Goal: Transaction & Acquisition: Purchase product/service

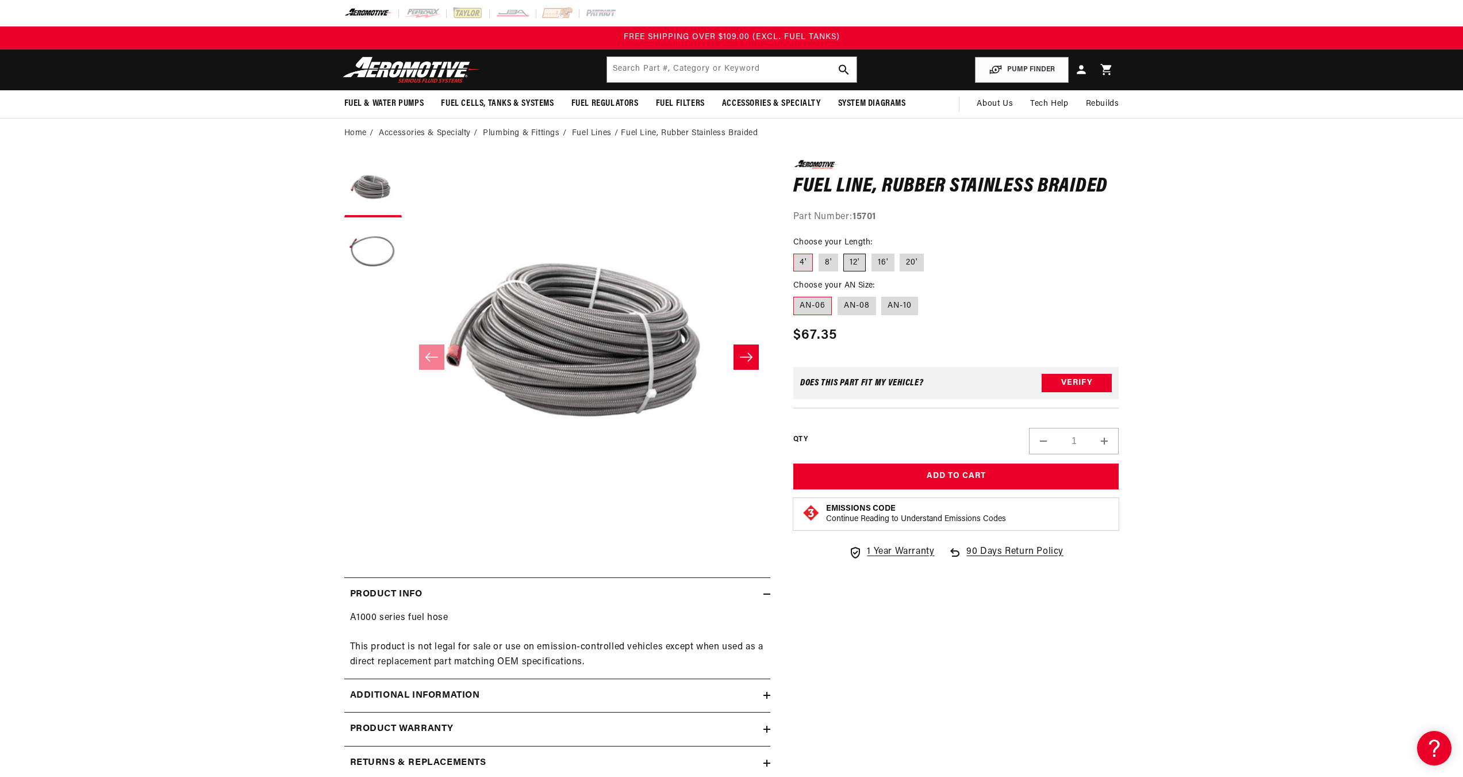
click at [852, 259] on label "12'" at bounding box center [854, 262] width 22 height 18
click at [844, 252] on input "12'" at bounding box center [844, 251] width 1 height 1
radio input "true"
click at [860, 310] on label "AN-08" at bounding box center [856, 306] width 39 height 18
click at [838, 295] on input "AN-08" at bounding box center [837, 294] width 1 height 1
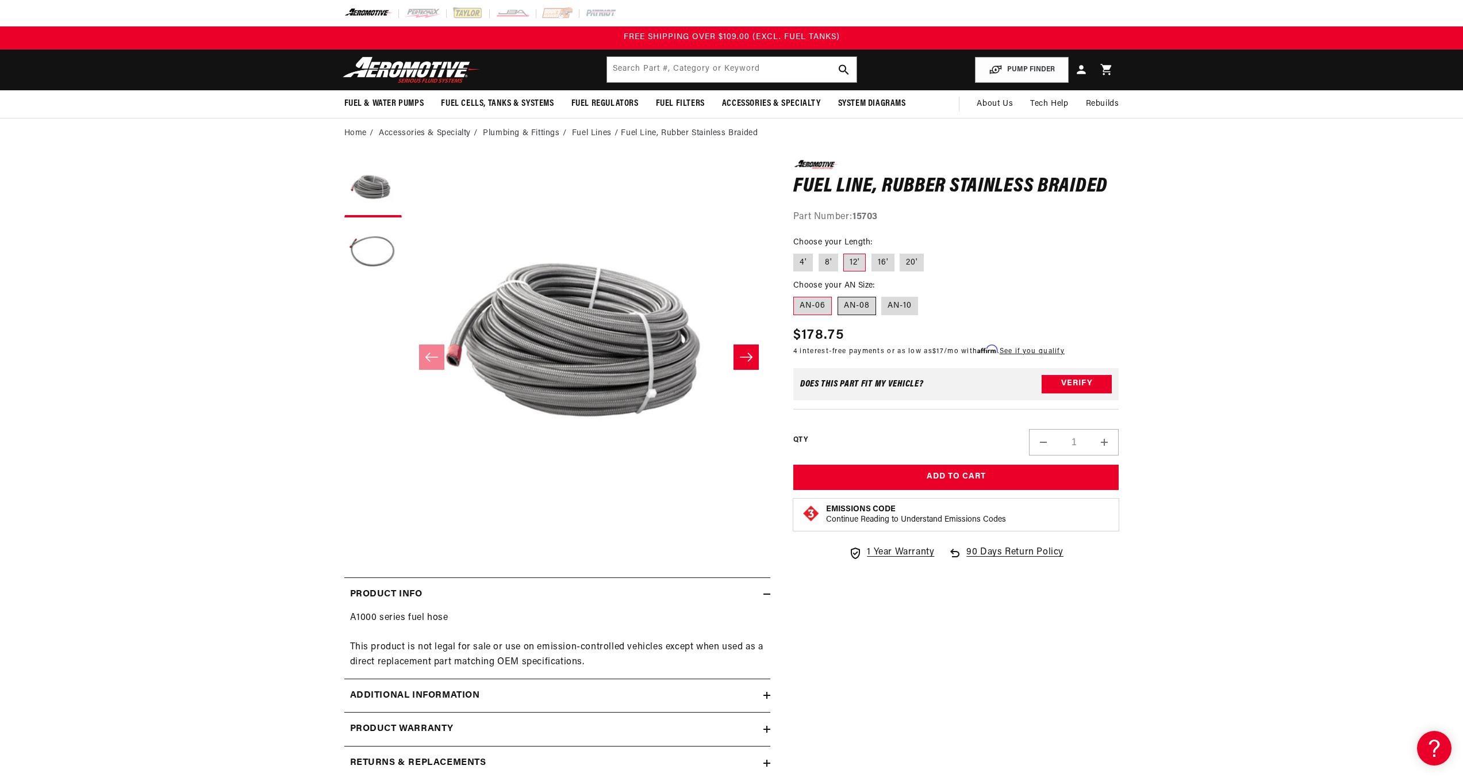
radio input "true"
click at [743, 352] on icon "Slide right" at bounding box center [746, 356] width 14 height 11
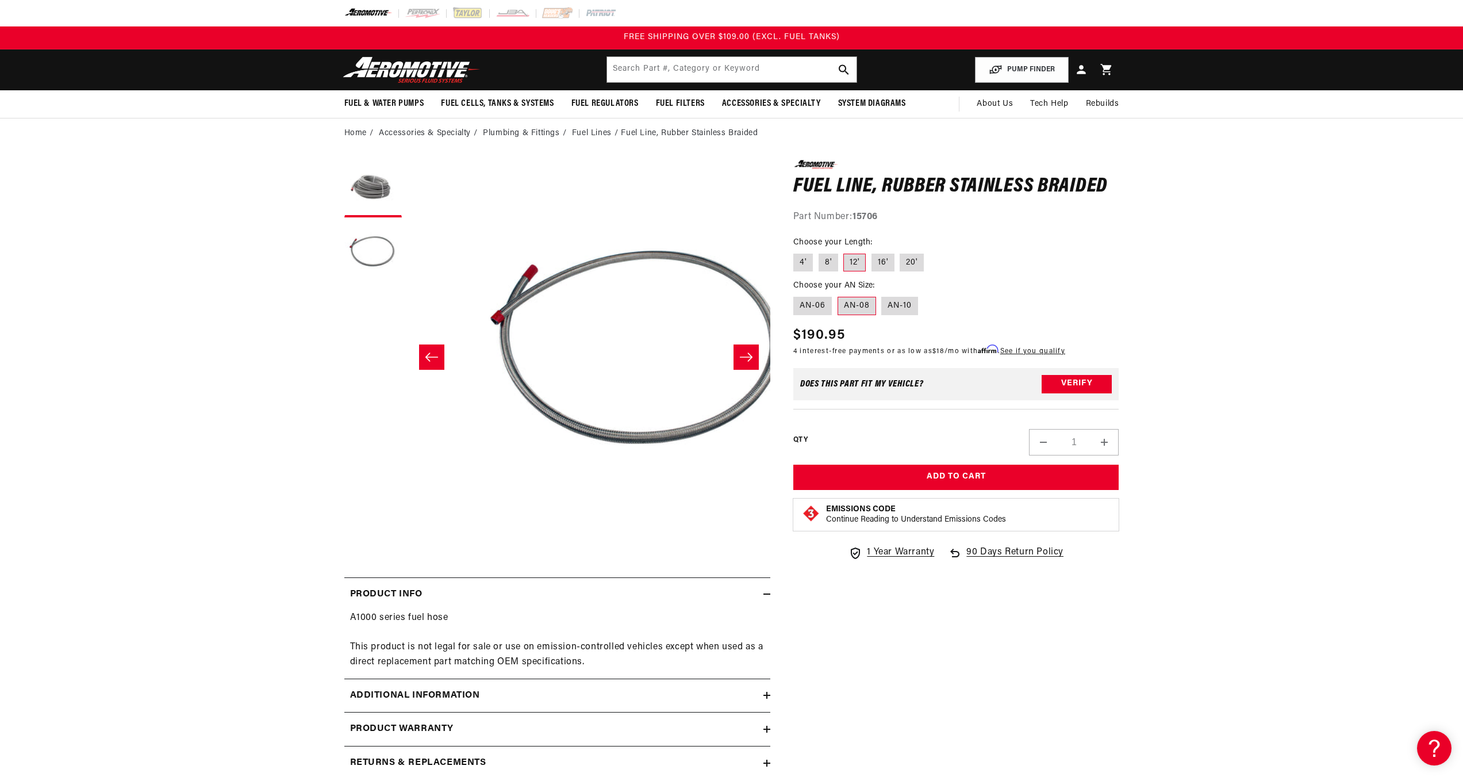
scroll to position [0, 363]
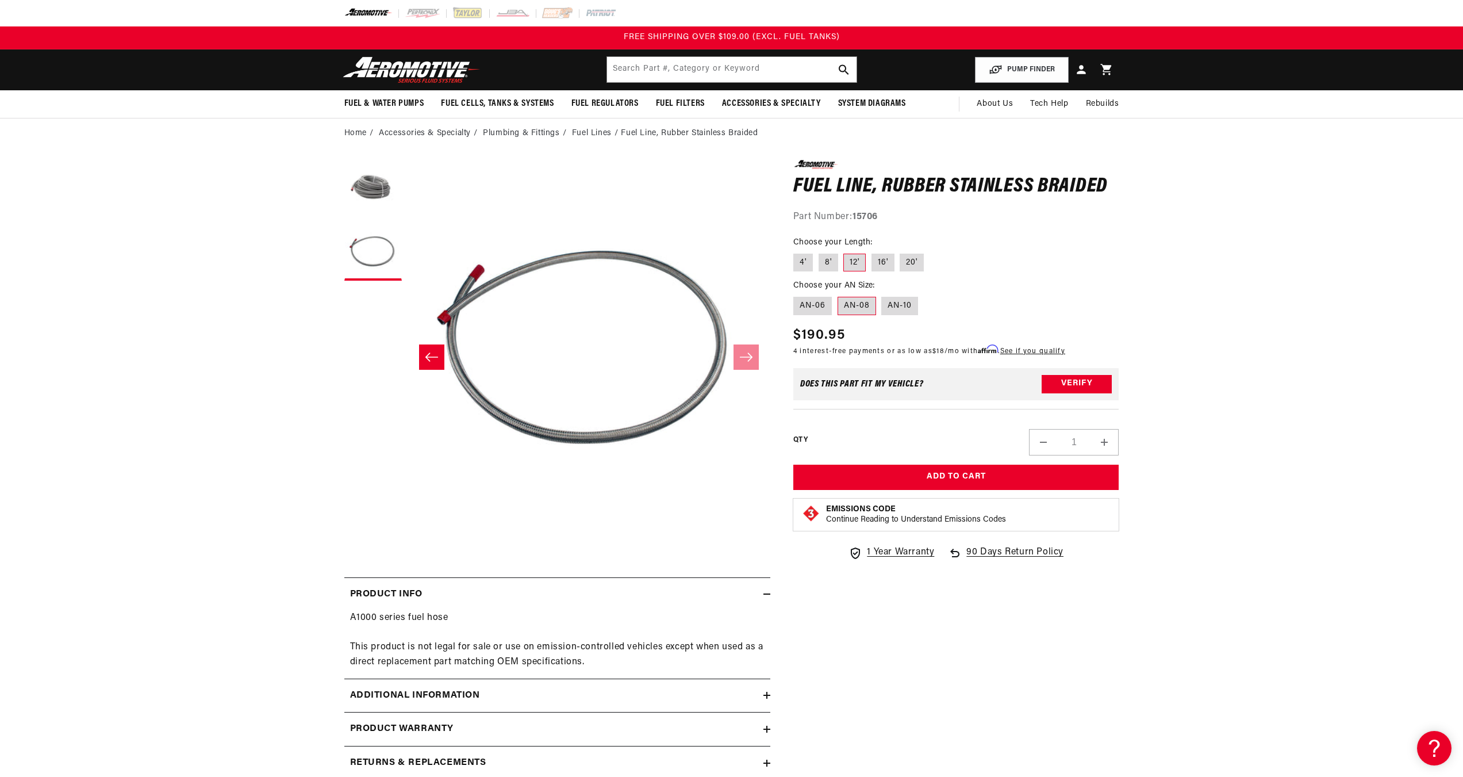
click at [436, 351] on icon "Slide left" at bounding box center [432, 356] width 14 height 11
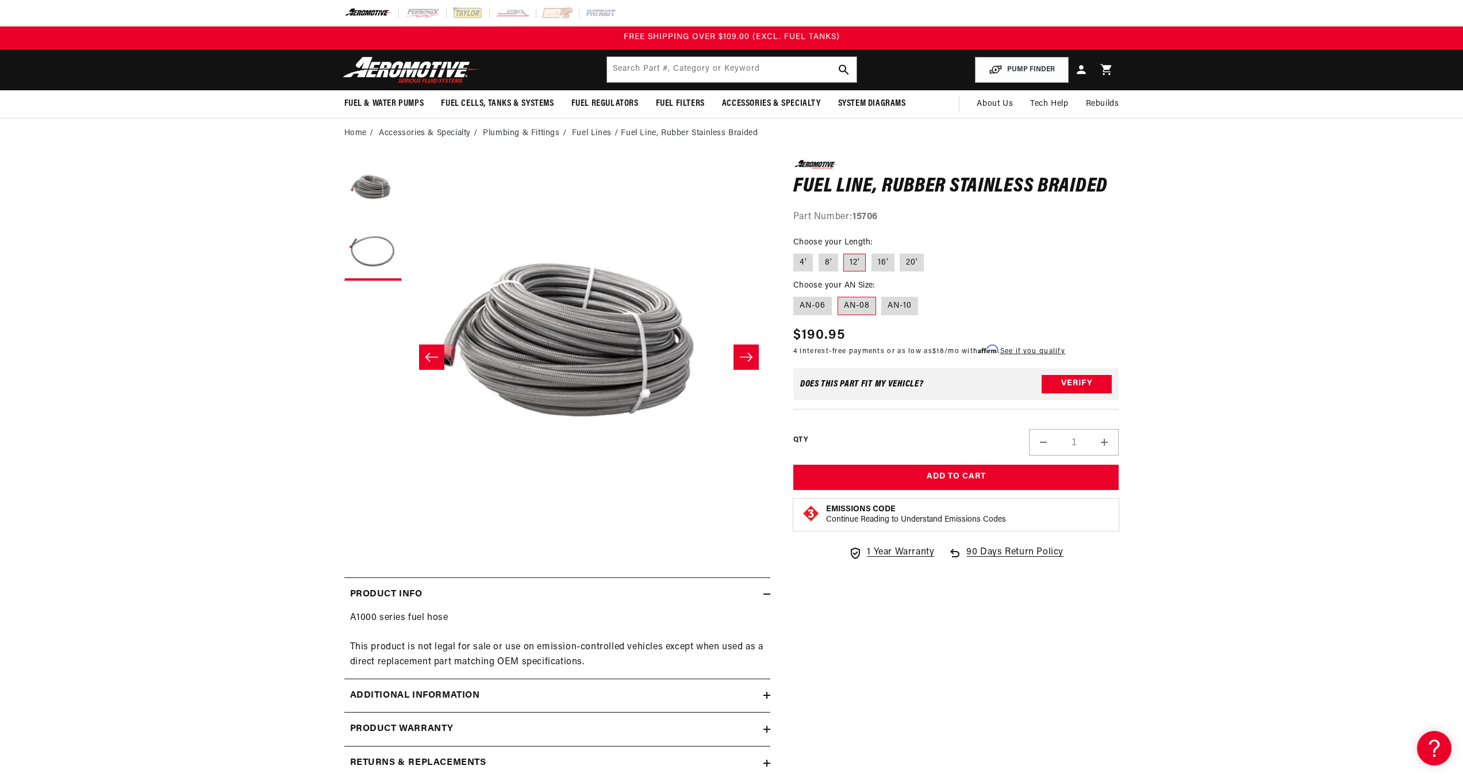
scroll to position [0, 0]
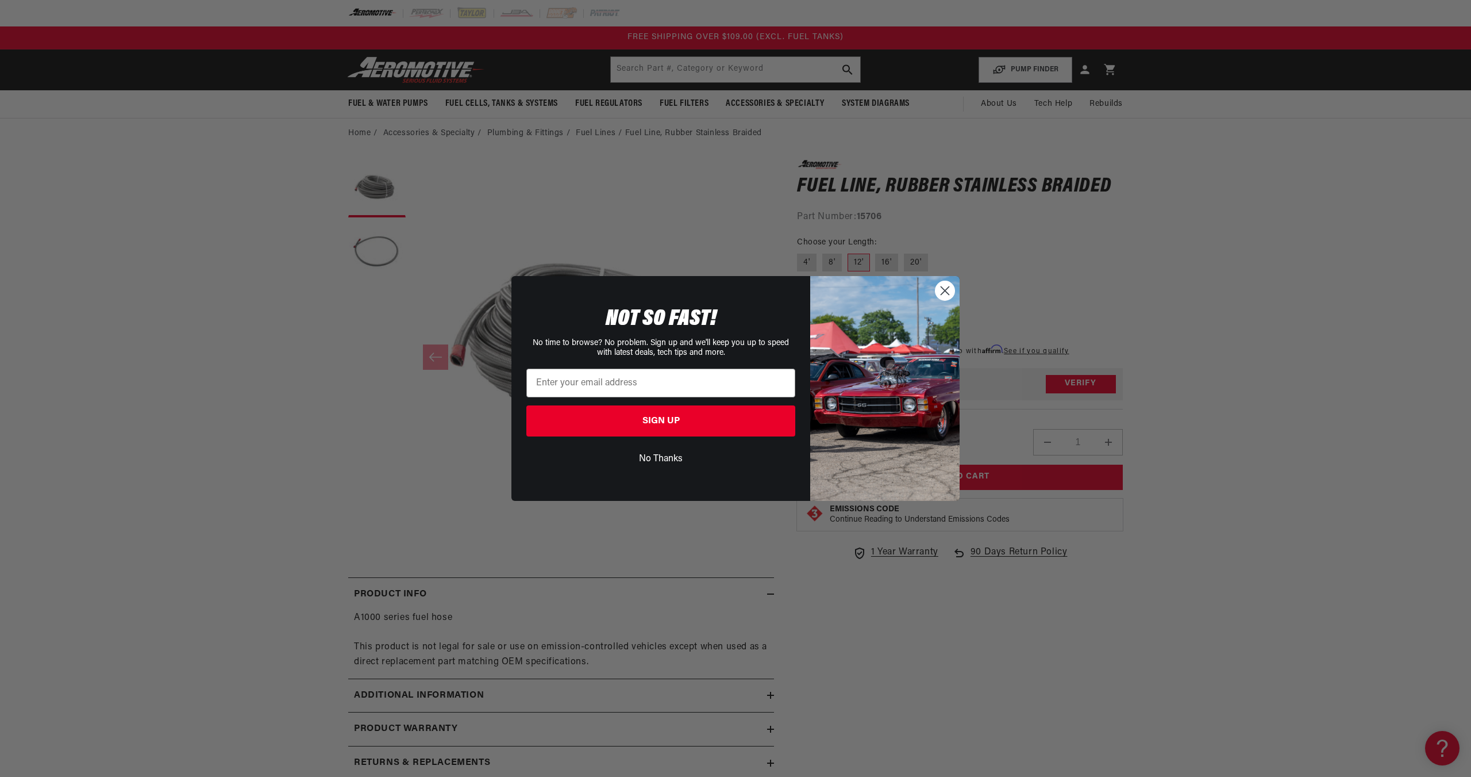
click at [939, 288] on circle "Close dialog" at bounding box center [945, 290] width 19 height 19
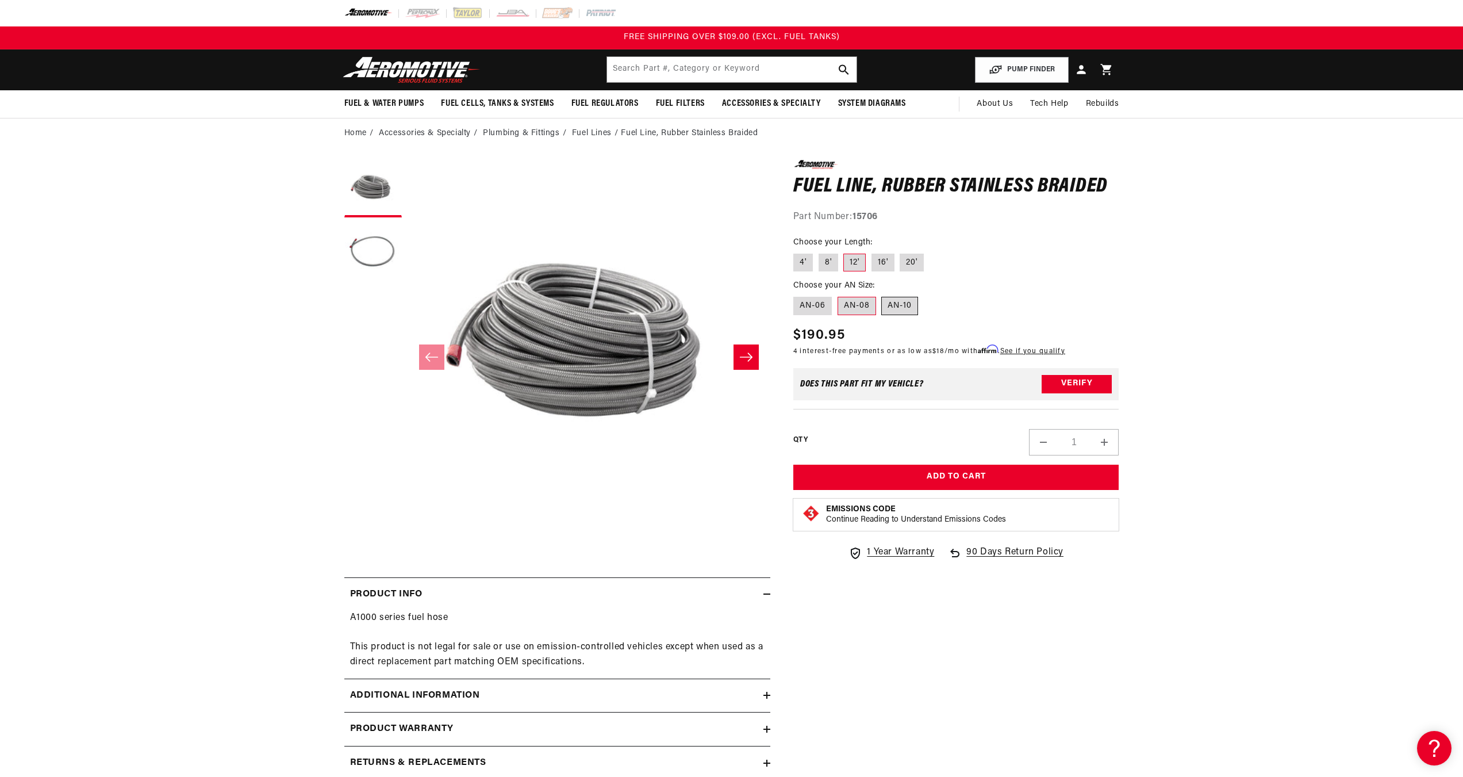
click at [891, 304] on label "AN-10" at bounding box center [899, 306] width 37 height 18
click at [882, 295] on input "AN-10" at bounding box center [882, 294] width 1 height 1
radio input "true"
click at [863, 301] on label "AN-08" at bounding box center [856, 306] width 39 height 18
click at [838, 295] on input "AN-08" at bounding box center [837, 294] width 1 height 1
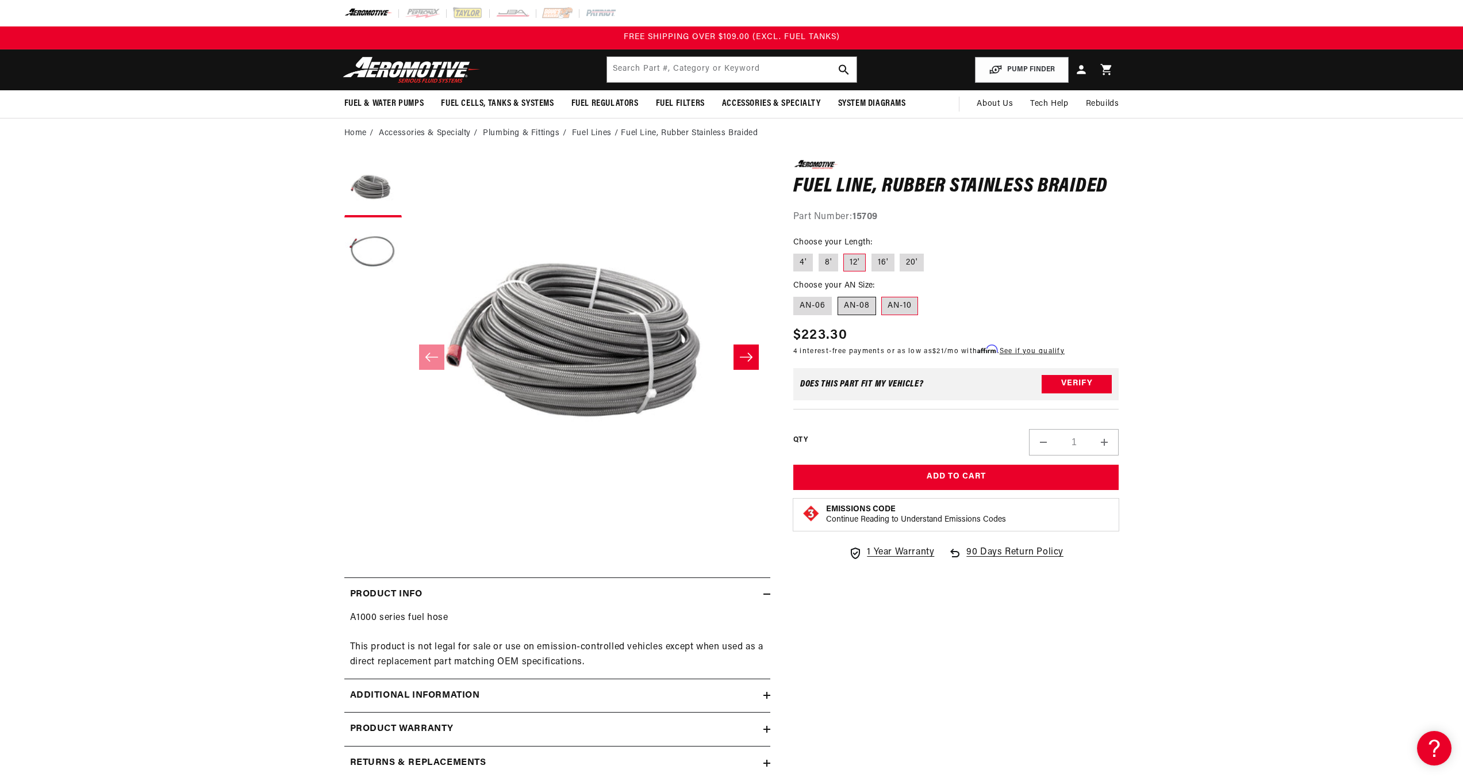
radio input "true"
